Goal: Check status: Check status

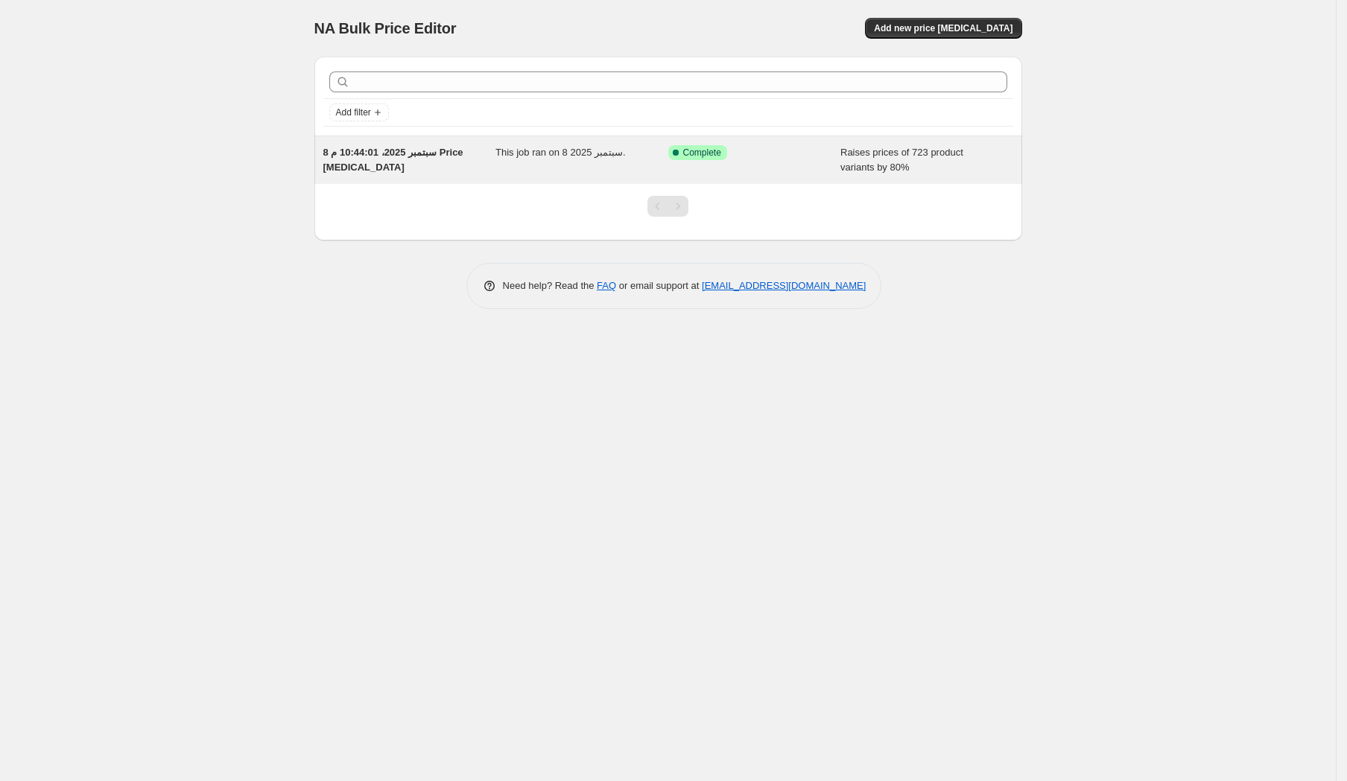
click at [609, 156] on span "This job ran on 8 سبتمبر 2025." at bounding box center [560, 152] width 130 height 11
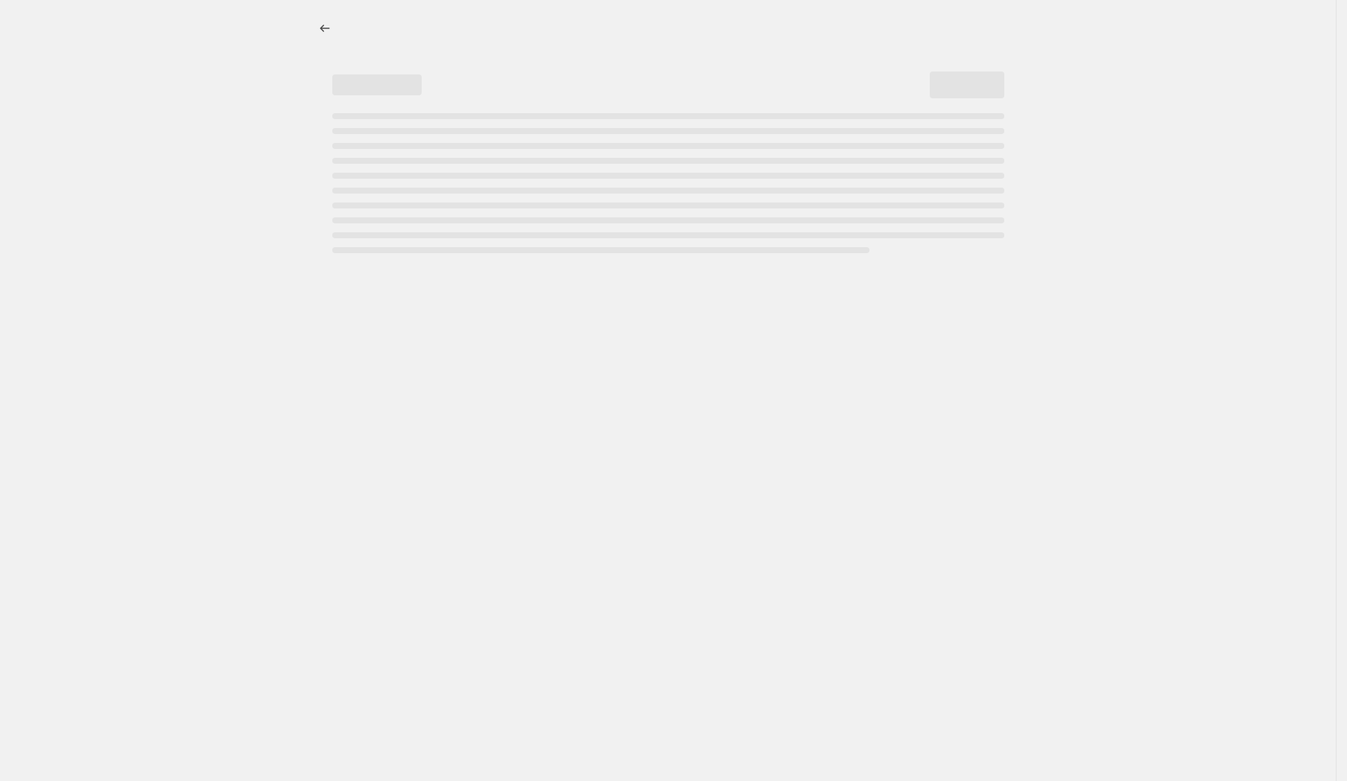
select select "percentage"
